Goal: Find specific page/section: Find specific page/section

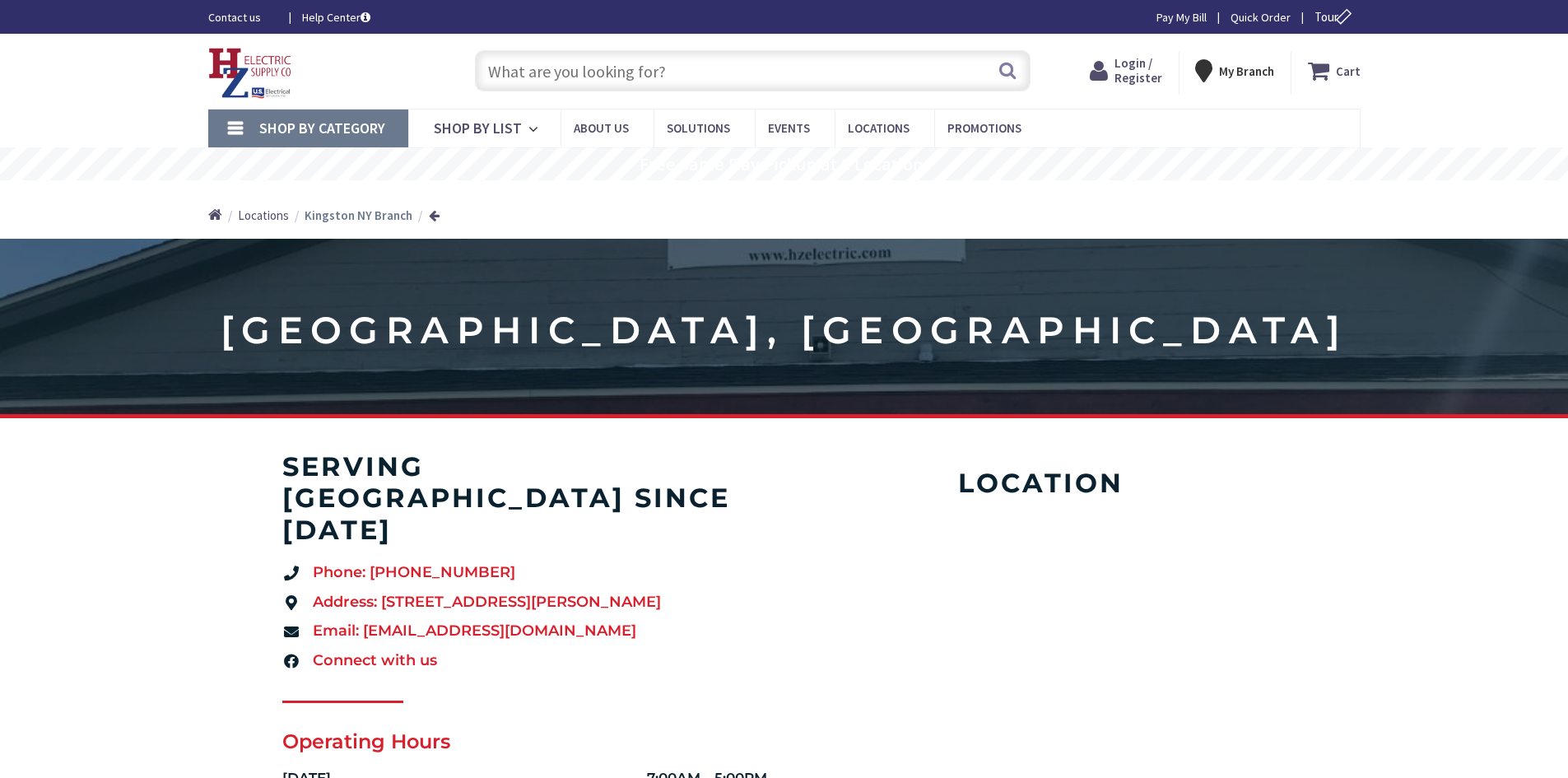
click at [660, 81] on input "text" at bounding box center [752, 70] width 556 height 41
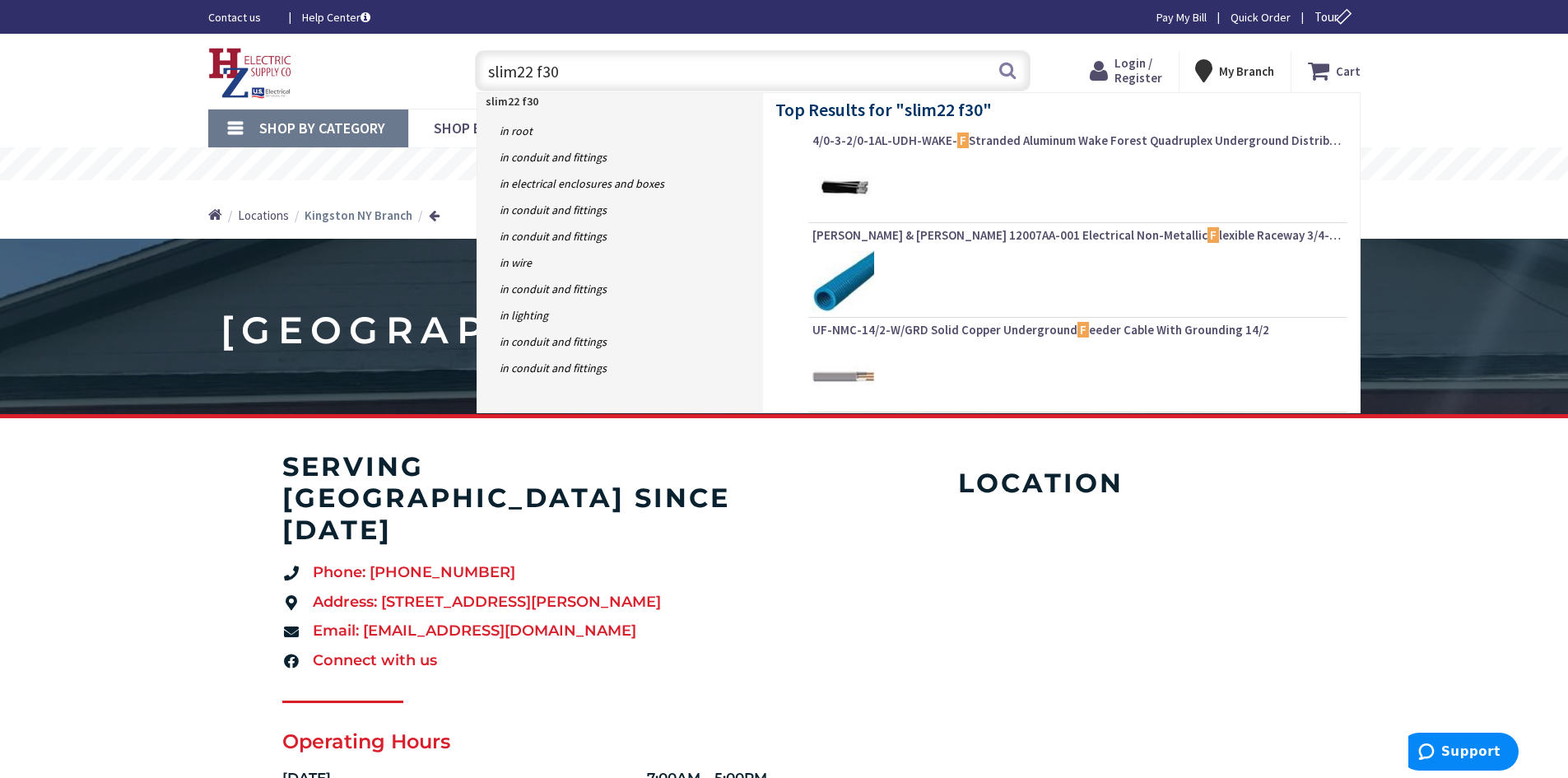
type input "slim22 f303"
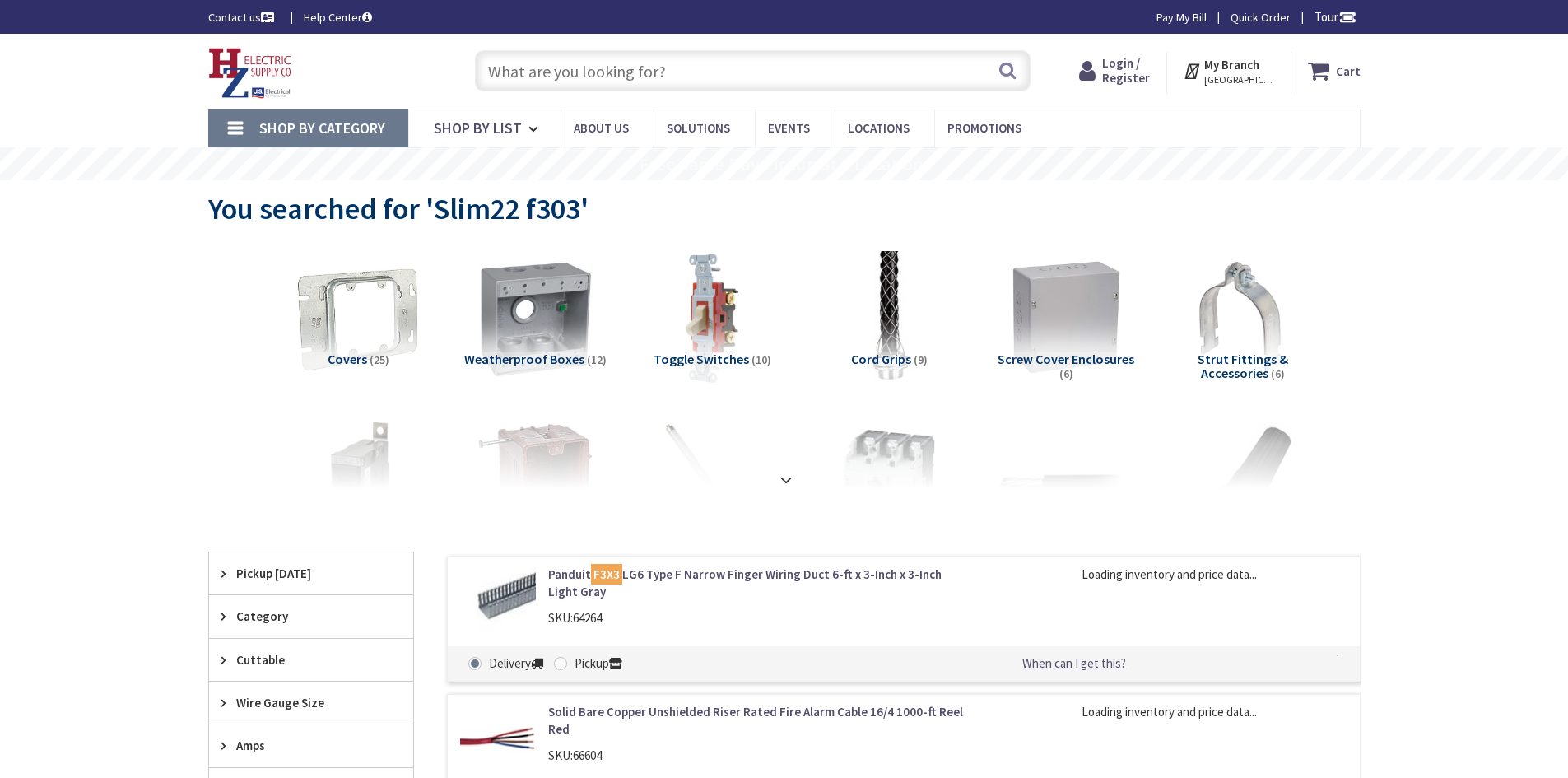
click at [584, 75] on input "text" at bounding box center [752, 70] width 556 height 41
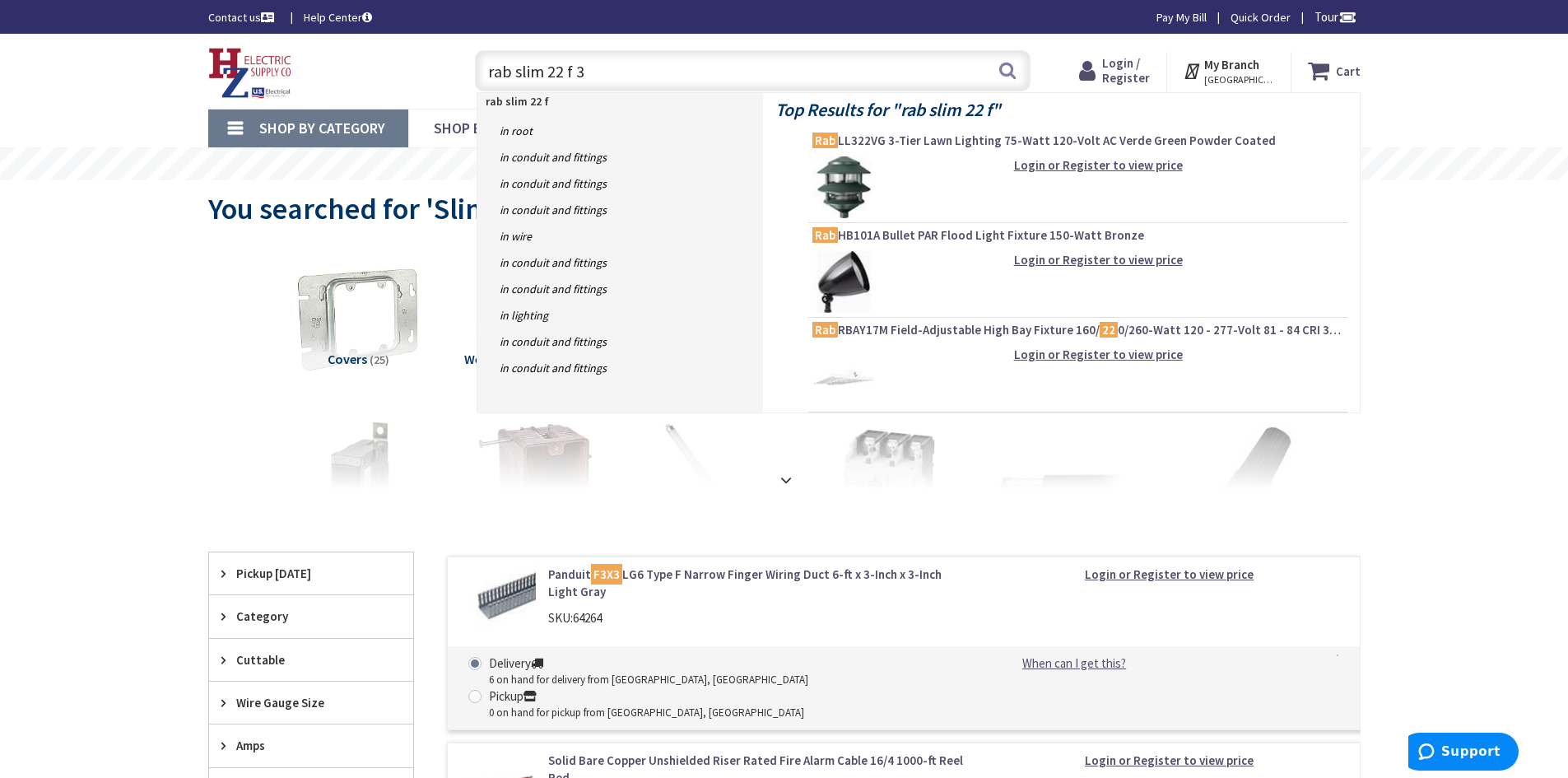
type input "rab slim 22 f 30"
